Goal: Navigation & Orientation: Find specific page/section

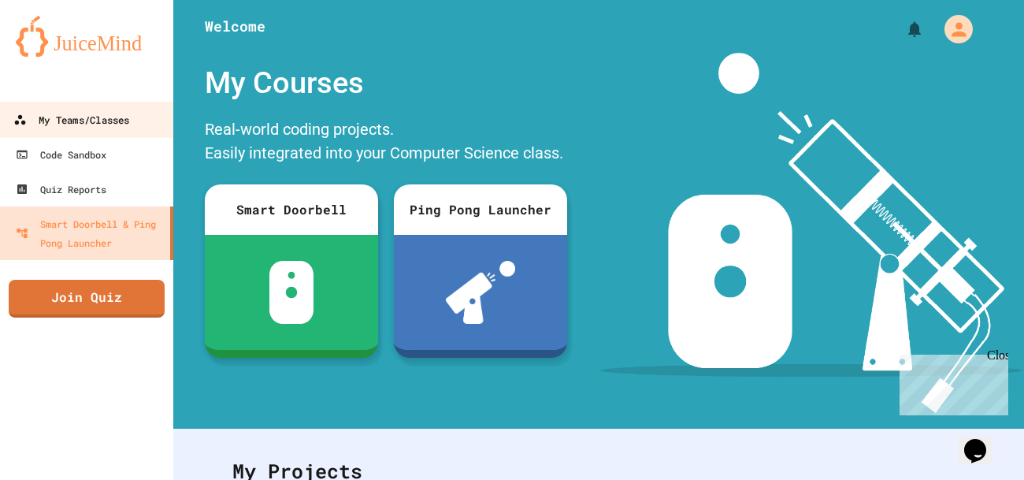
click at [109, 110] on div "My Teams/Classes" at bounding box center [71, 120] width 116 height 20
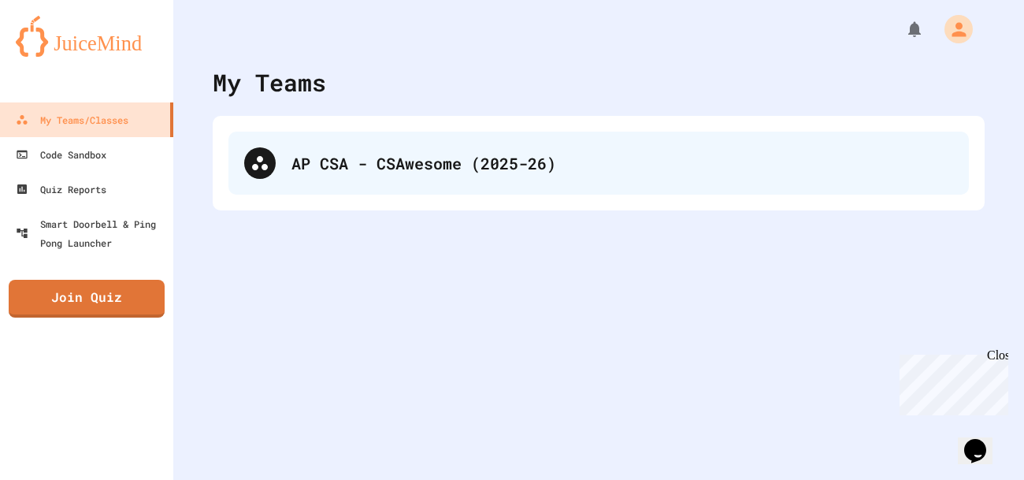
click at [291, 162] on div "AP CSA - CSAwesome (2025-26)" at bounding box center [622, 163] width 662 height 24
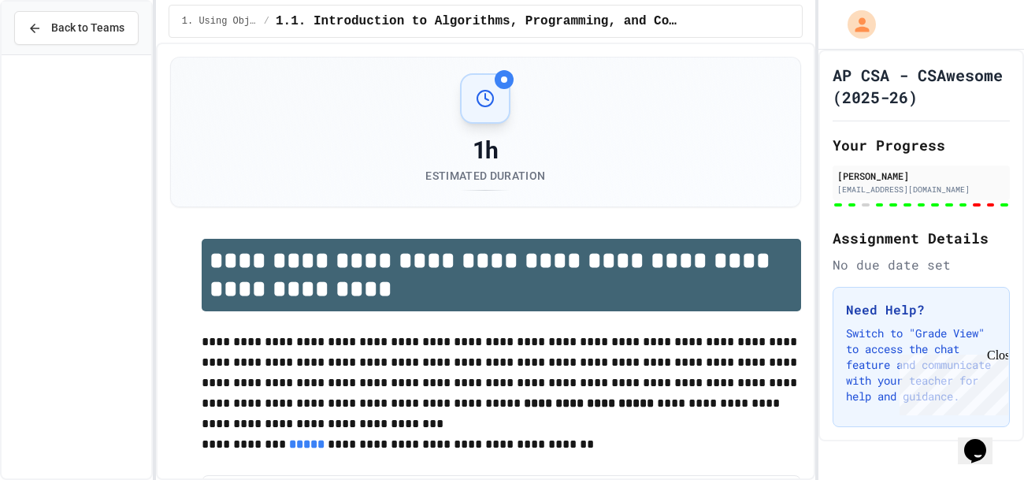
scroll to position [947, 0]
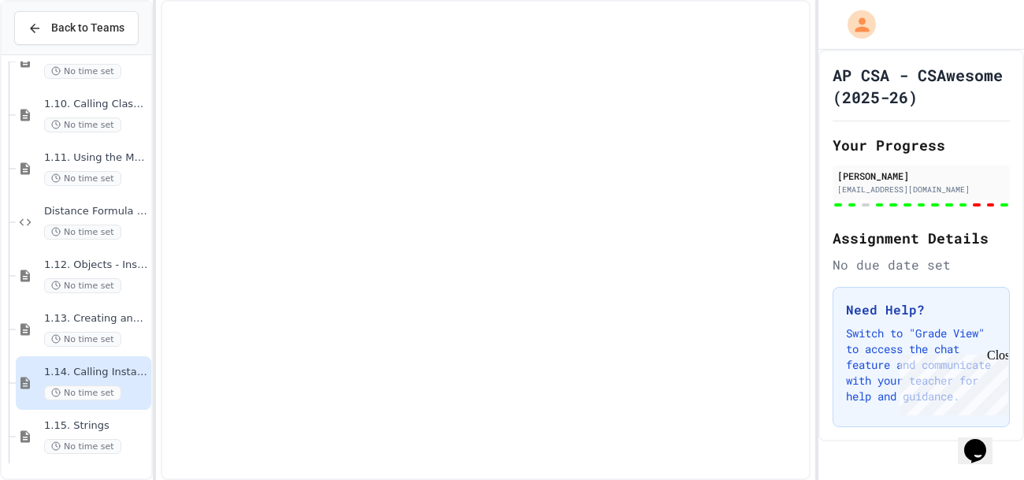
scroll to position [928, 0]
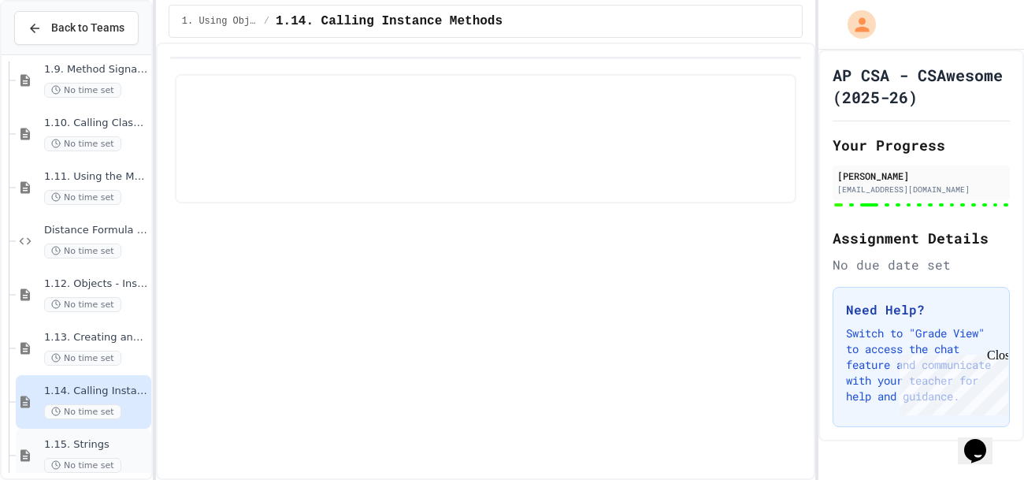
click at [117, 433] on div "1.15. Strings No time set" at bounding box center [83, 456] width 135 height 54
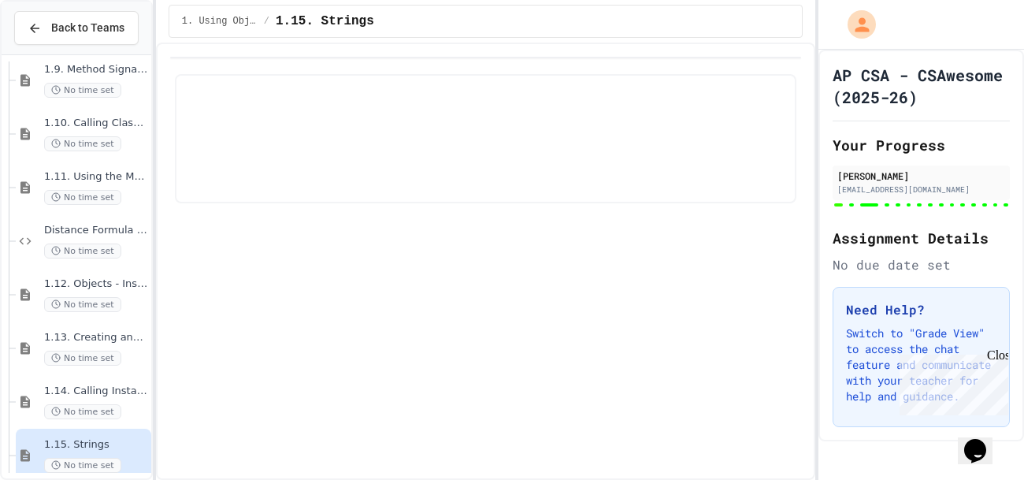
click at [102, 442] on span "1.15. Strings" at bounding box center [96, 444] width 104 height 13
